Goal: Task Accomplishment & Management: Complete application form

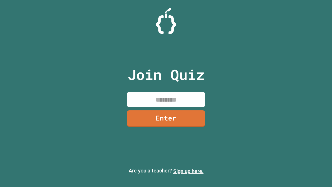
click at [189, 171] on link "Sign up here." at bounding box center [188, 171] width 30 height 6
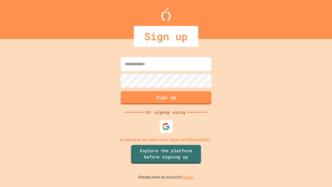
click at [189, 177] on link "Log in." at bounding box center [188, 176] width 12 height 5
